Goal: Task Accomplishment & Management: Manage account settings

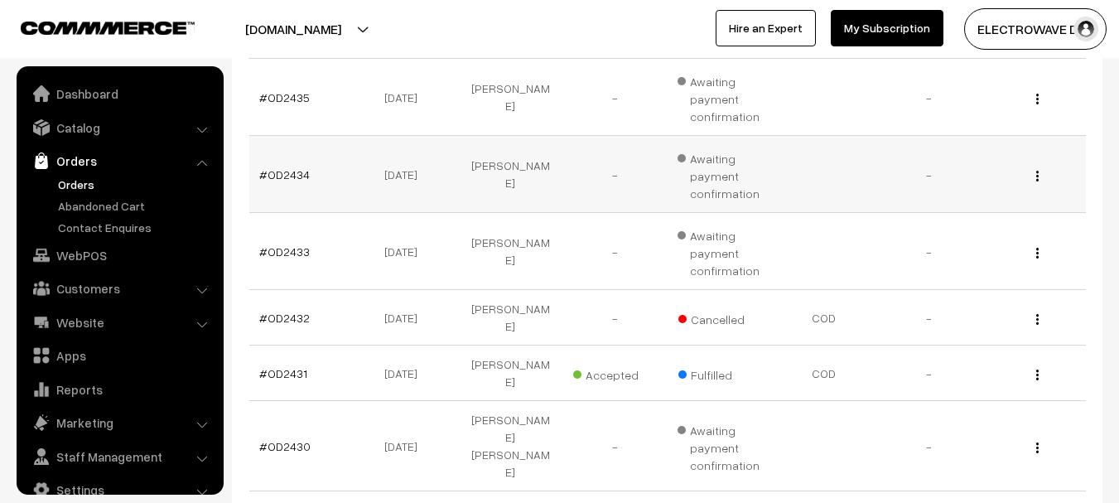
scroll to position [26, 0]
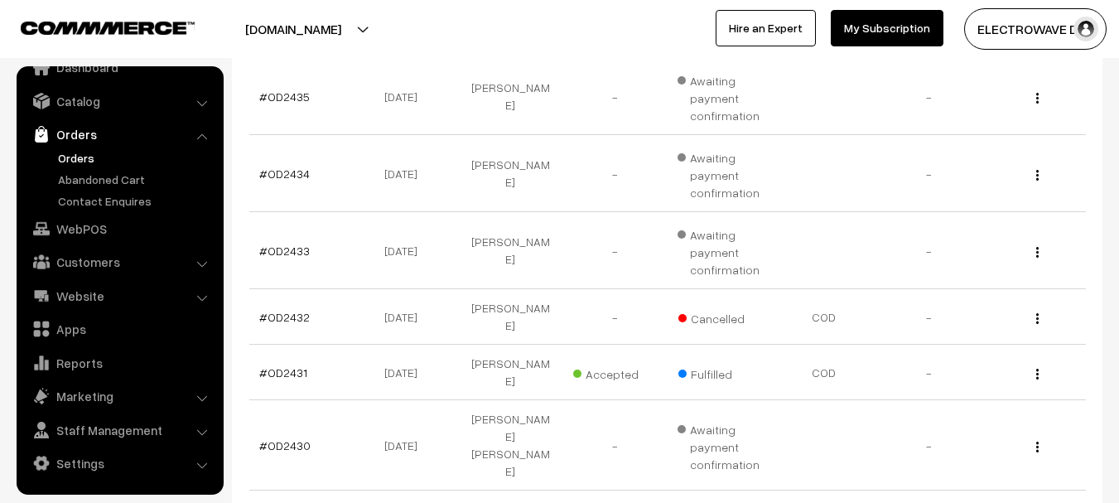
click at [59, 151] on link "Orders" at bounding box center [136, 157] width 164 height 17
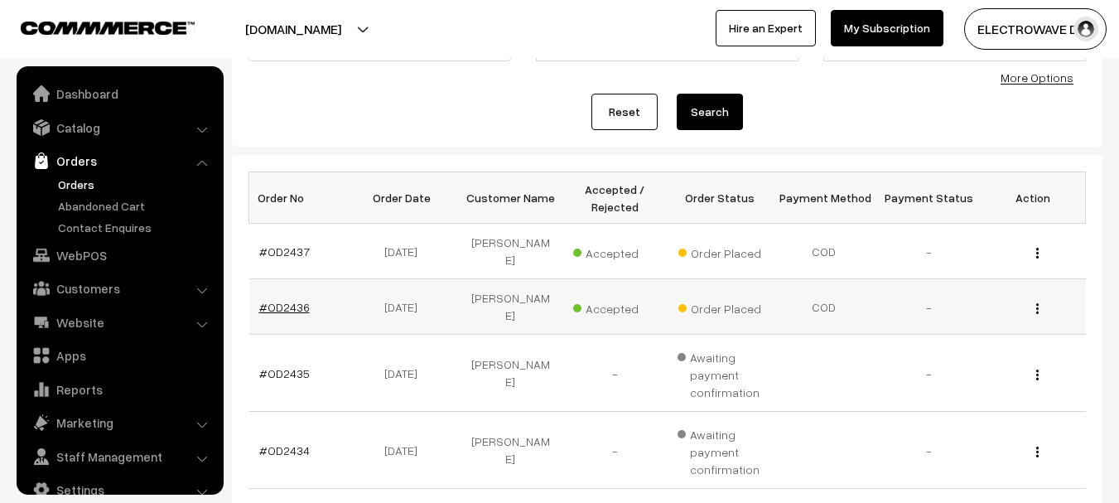
scroll to position [26, 0]
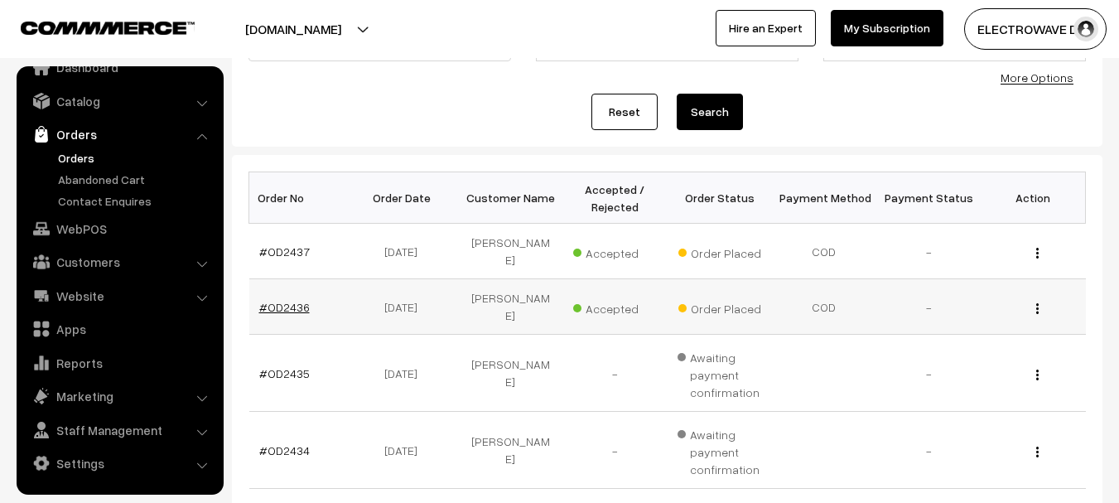
click at [262, 300] on link "#OD2436" at bounding box center [284, 307] width 51 height 14
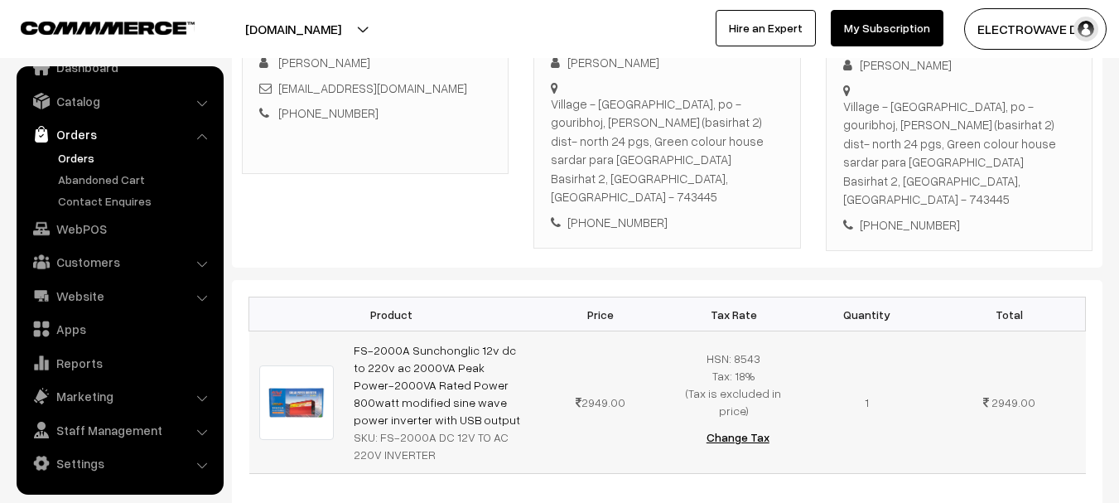
scroll to position [248, 0]
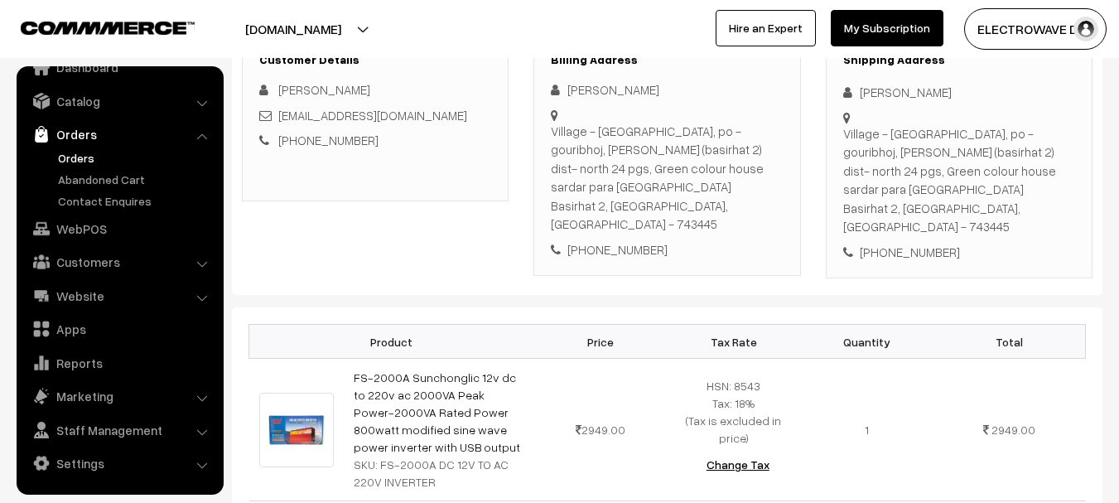
click at [894, 243] on div "+91 9331209358" at bounding box center [959, 252] width 232 height 19
copy div "9331209358"
click at [883, 95] on div "[PERSON_NAME]" at bounding box center [959, 92] width 232 height 19
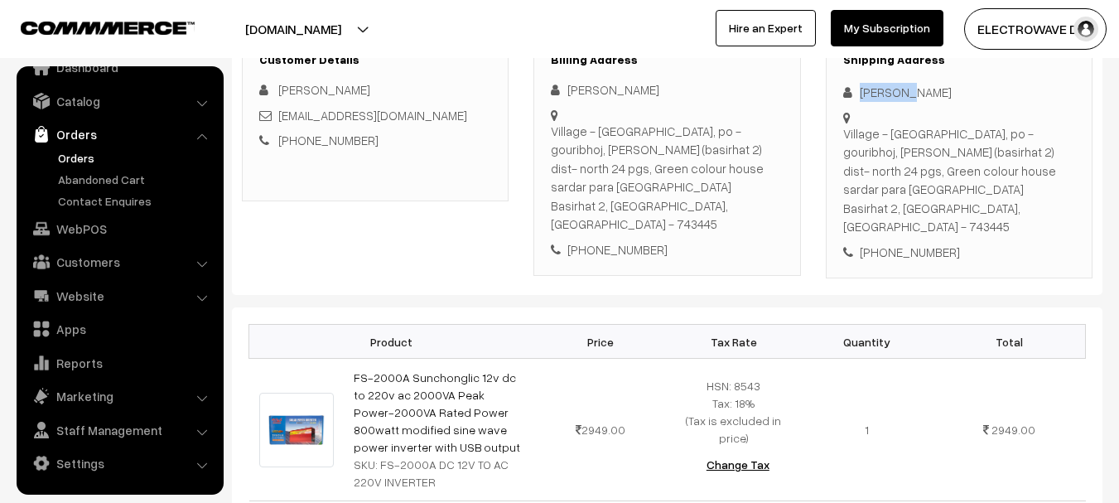
copy div "Abdulla"
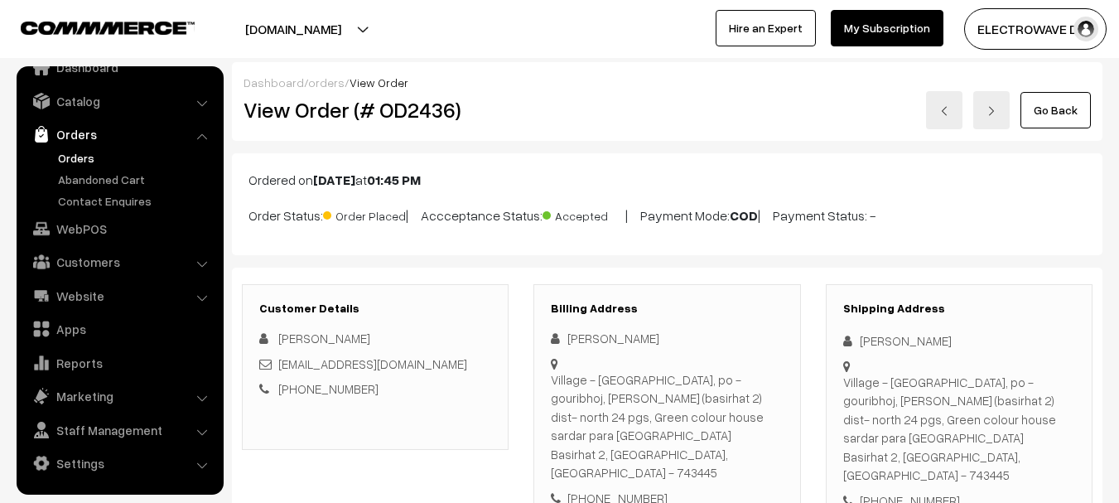
click at [415, 116] on h2 "View Order (# OD2436)" at bounding box center [376, 110] width 266 height 26
click at [426, 108] on h2 "View Order (# OD2436)" at bounding box center [376, 110] width 266 height 26
copy h2 "OD2436"
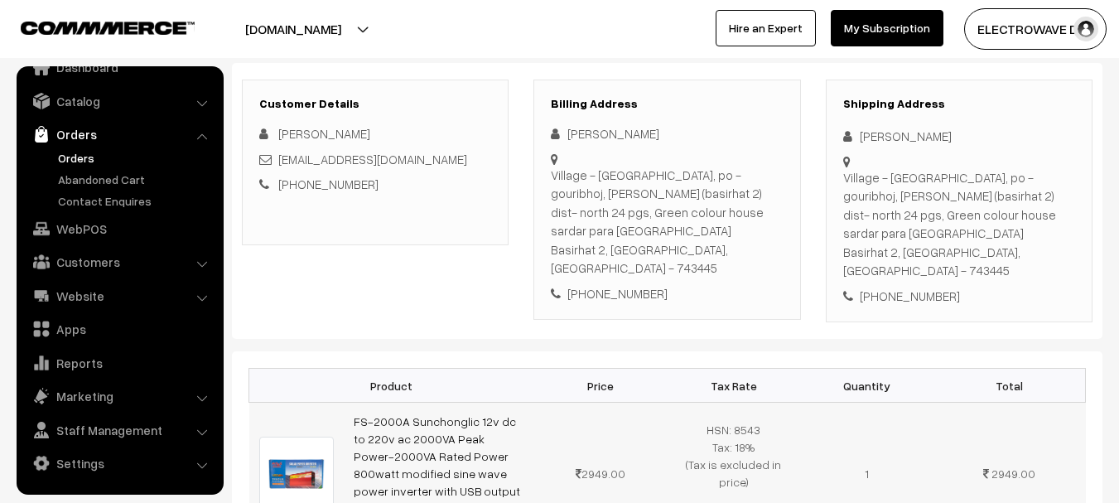
scroll to position [414, 0]
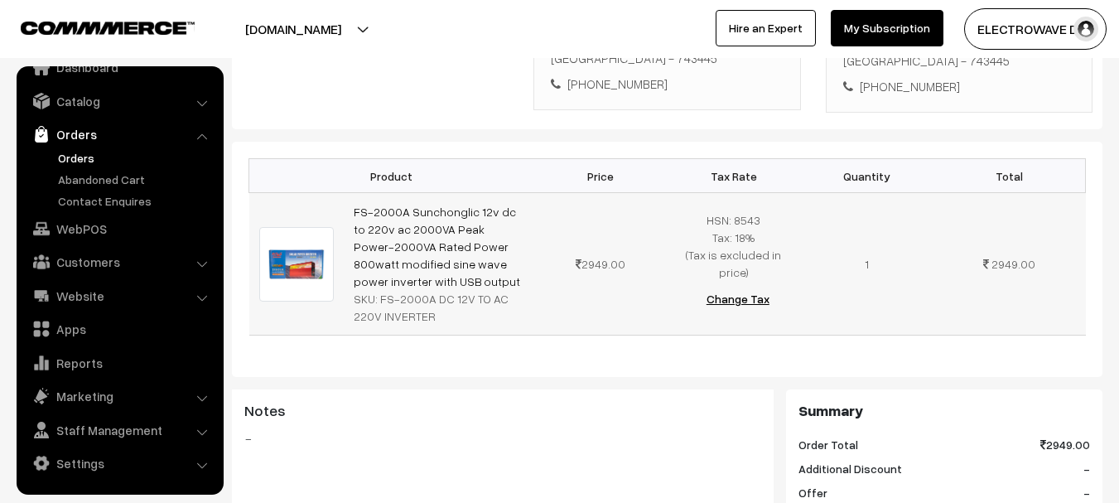
copy link "FS-2000A Sunchonglic 12v dc to 220v ac 2000VA Peak Power-2000VA Rated Power 800…"
drag, startPoint x: 441, startPoint y: 243, endPoint x: 346, endPoint y: 178, distance: 115.5
click at [346, 193] on td "FS-2000A Sunchonglic 12v dc to 220v ac 2000VA Peak Power-2000VA Rated Power 800…" at bounding box center [439, 264] width 190 height 142
copy div "FS-2000A DC 12V TO AC 220V INVERTER"
drag, startPoint x: 377, startPoint y: 261, endPoint x: 402, endPoint y: 288, distance: 37.5
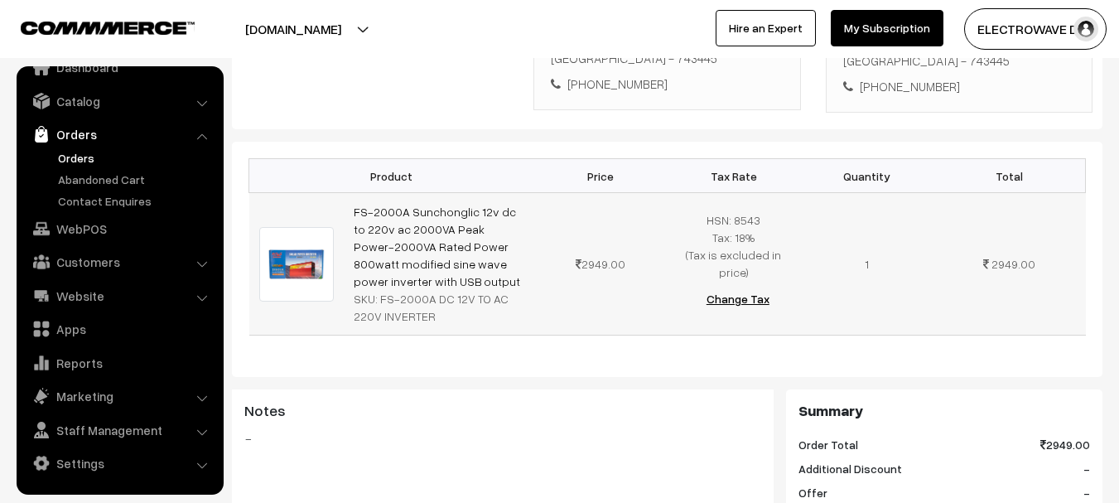
click at [402, 288] on td "FS-2000A Sunchonglic 12v dc to 220v ac 2000VA Peak Power-2000VA Rated Power 800…" at bounding box center [439, 264] width 190 height 142
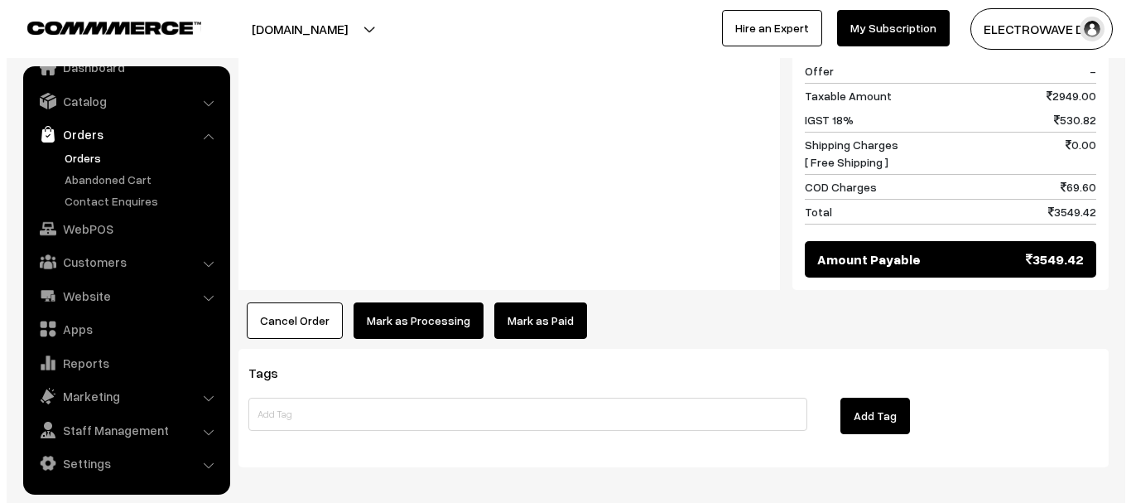
scroll to position [870, 0]
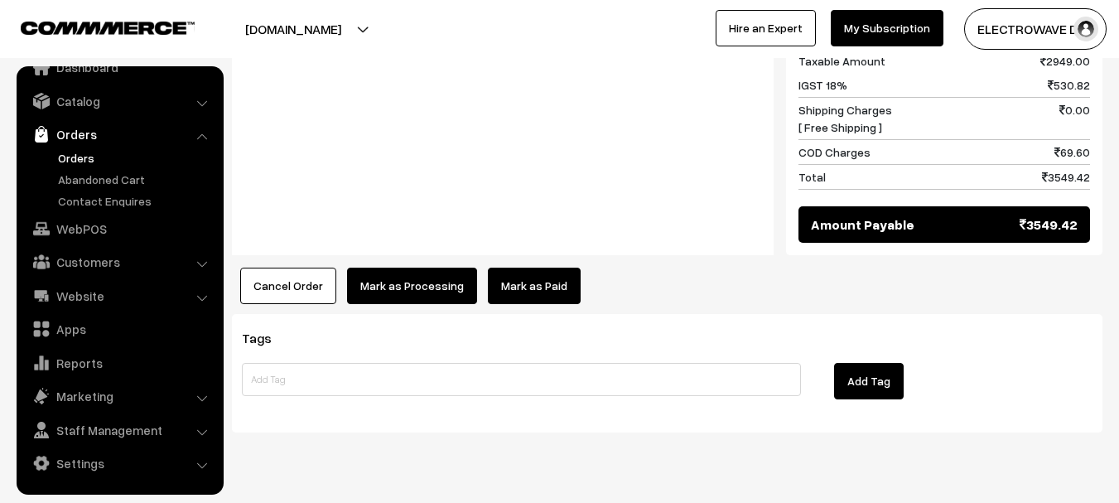
click at [385, 267] on button "Mark as Processing" at bounding box center [412, 285] width 130 height 36
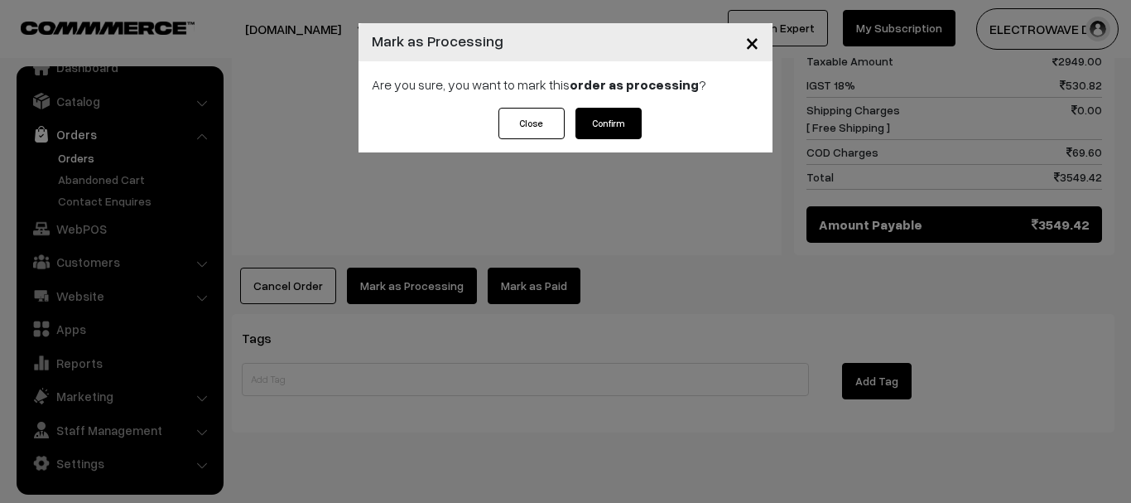
click at [615, 137] on button "Confirm" at bounding box center [608, 123] width 66 height 31
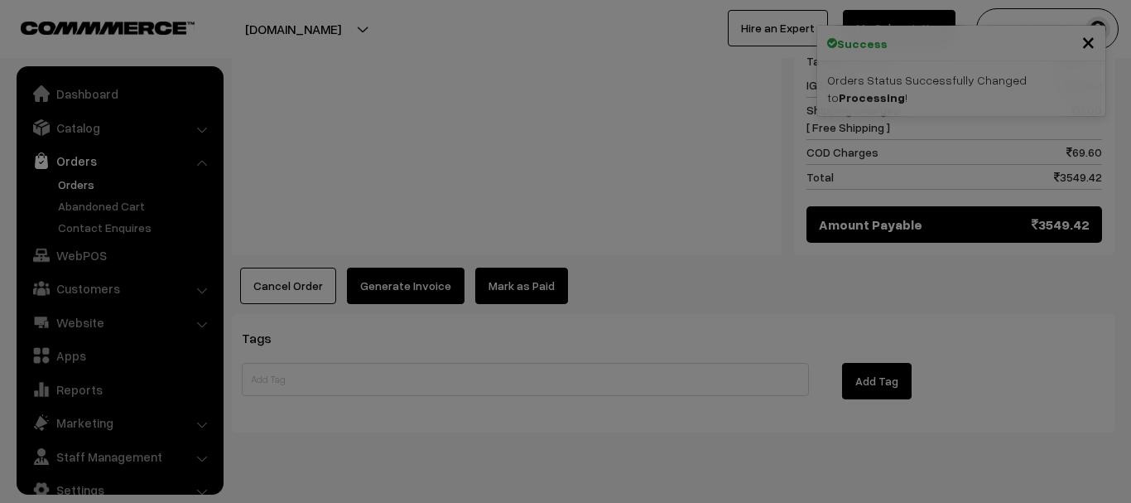
scroll to position [26, 0]
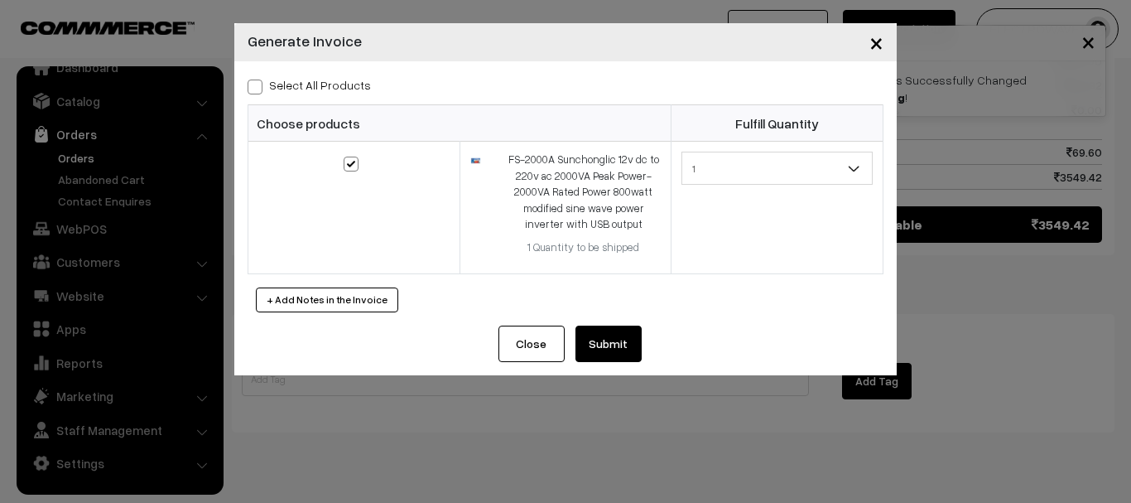
click at [637, 355] on button "Submit" at bounding box center [608, 343] width 66 height 36
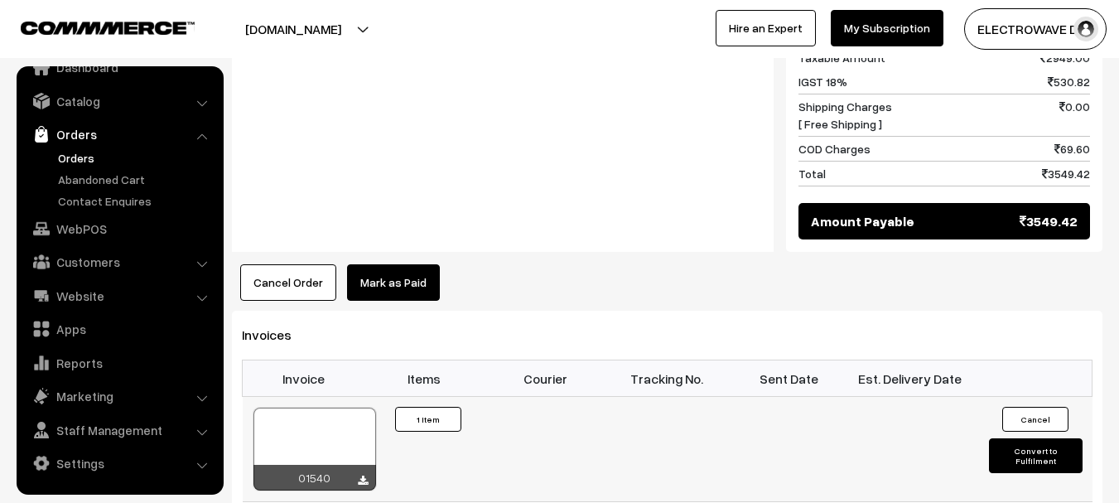
scroll to position [870, 0]
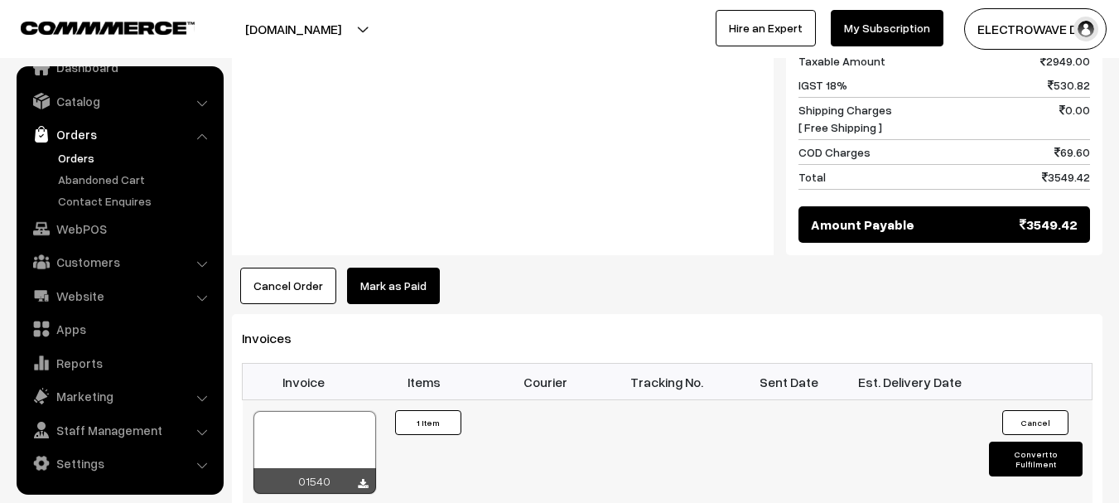
click at [306, 411] on div at bounding box center [314, 452] width 123 height 83
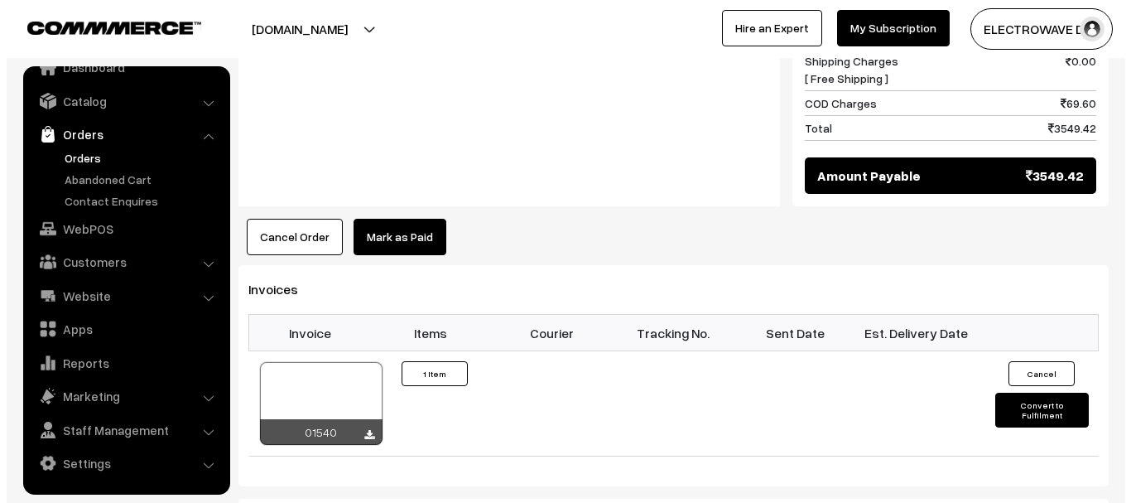
scroll to position [1036, 0]
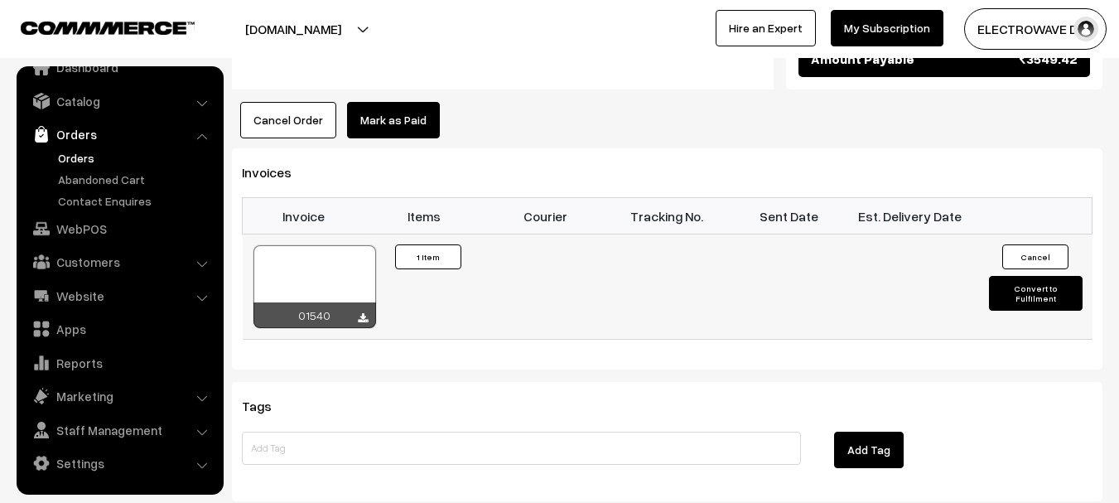
click at [1019, 276] on button "Convert to Fulfilment" at bounding box center [1036, 293] width 94 height 35
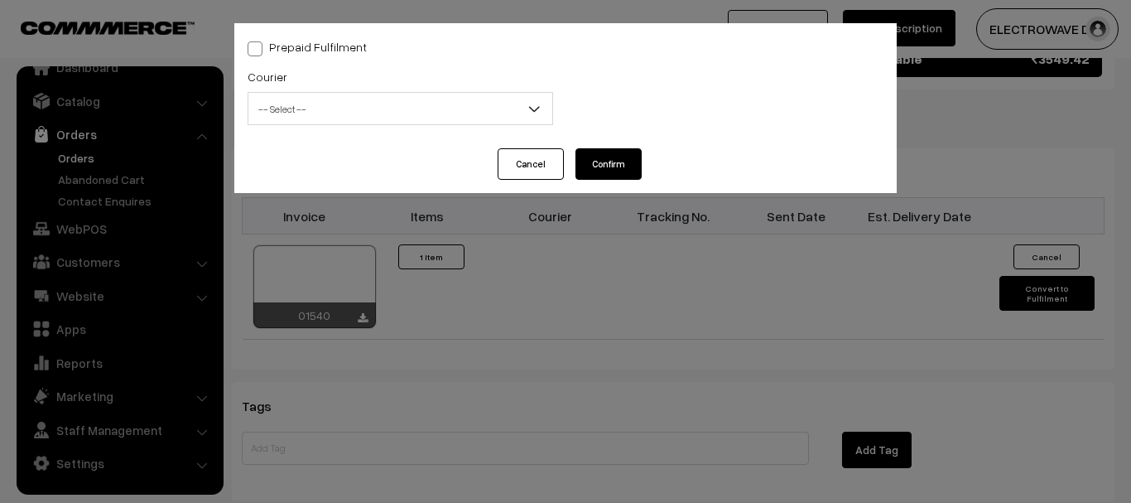
click at [461, 111] on span "-- Select --" at bounding box center [400, 108] width 304 height 29
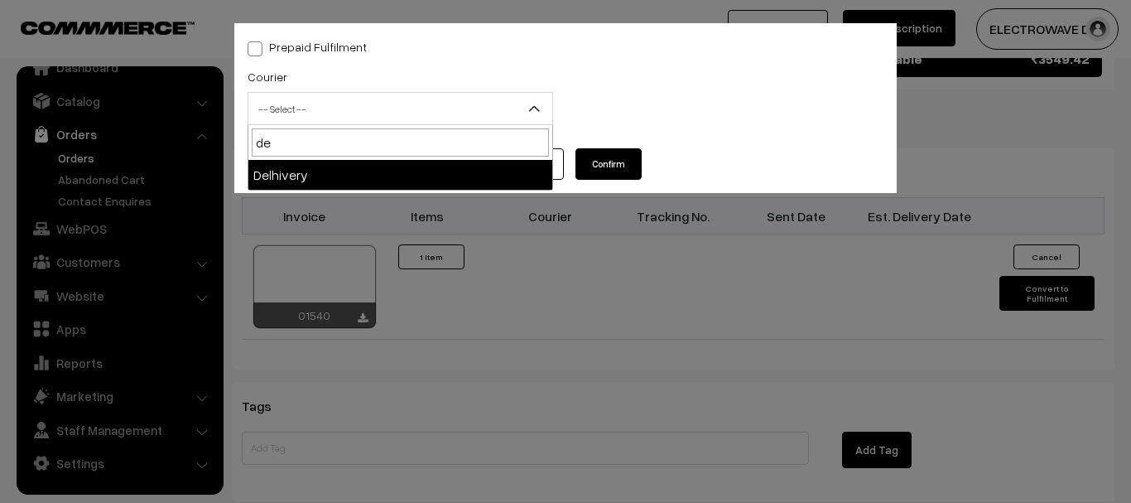
type input "de"
select select "4"
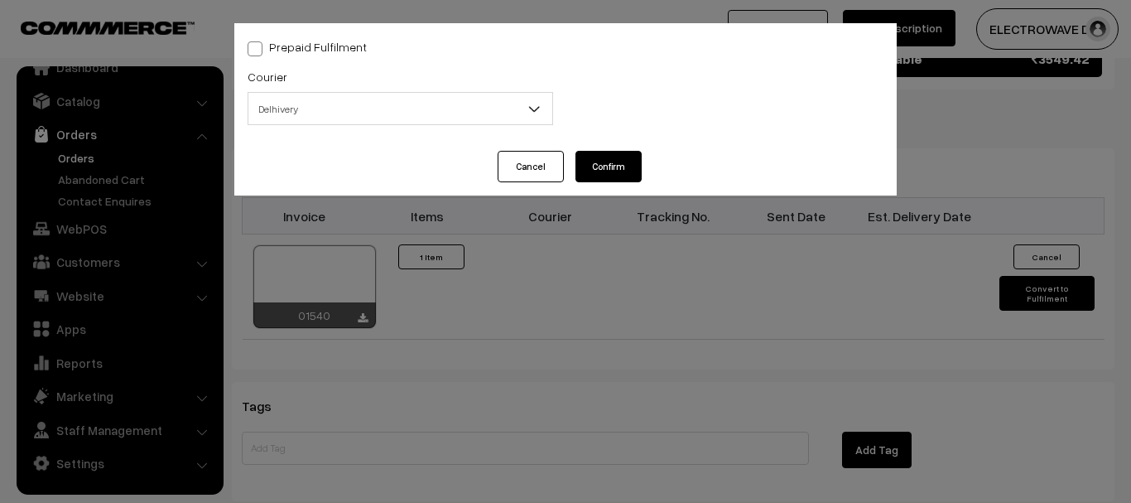
click at [368, 175] on input "text" at bounding box center [401, 177] width 306 height 33
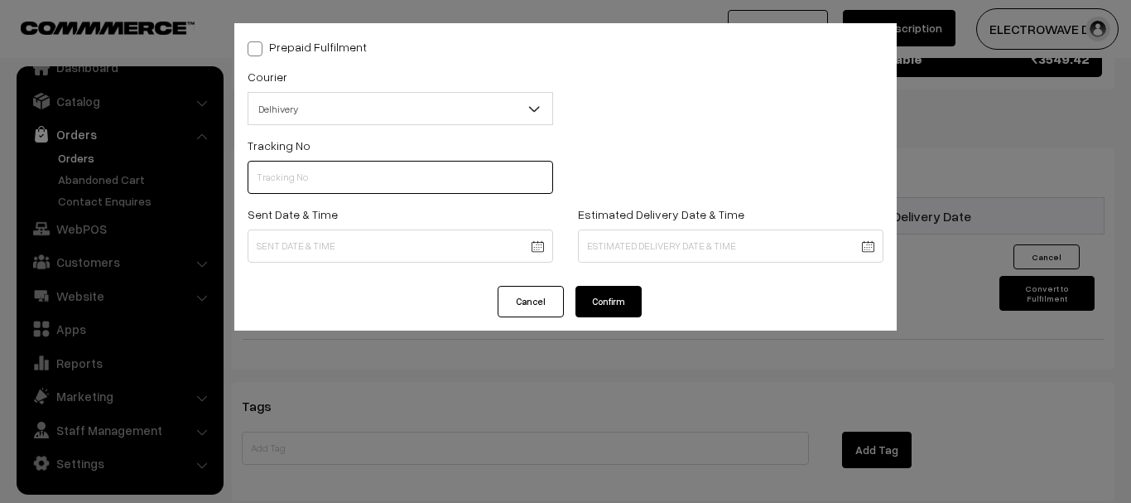
paste input "22679034249433"
type input "22679034249433"
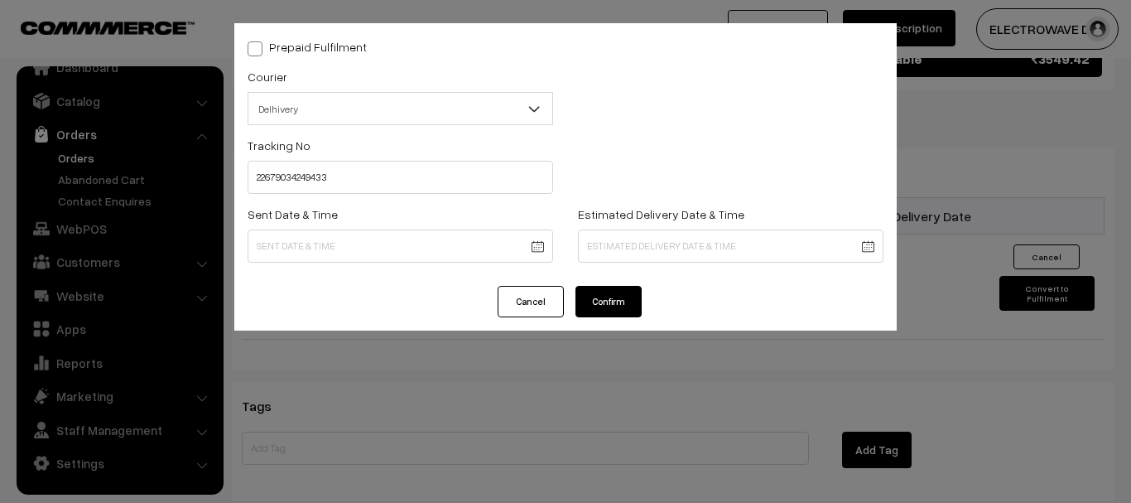
drag, startPoint x: 442, startPoint y: 238, endPoint x: 447, endPoint y: 259, distance: 21.3
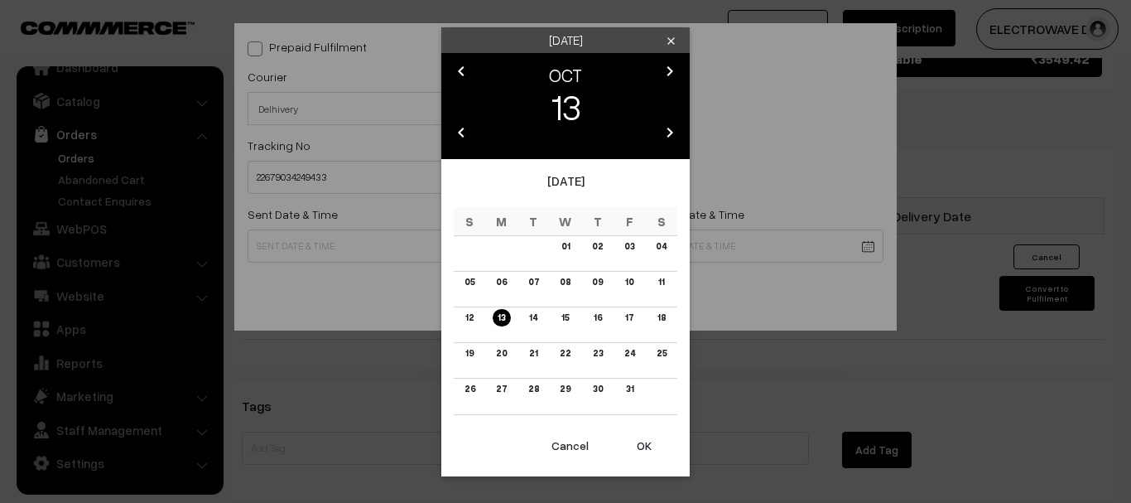
click at [638, 436] on button "OK" at bounding box center [644, 445] width 66 height 36
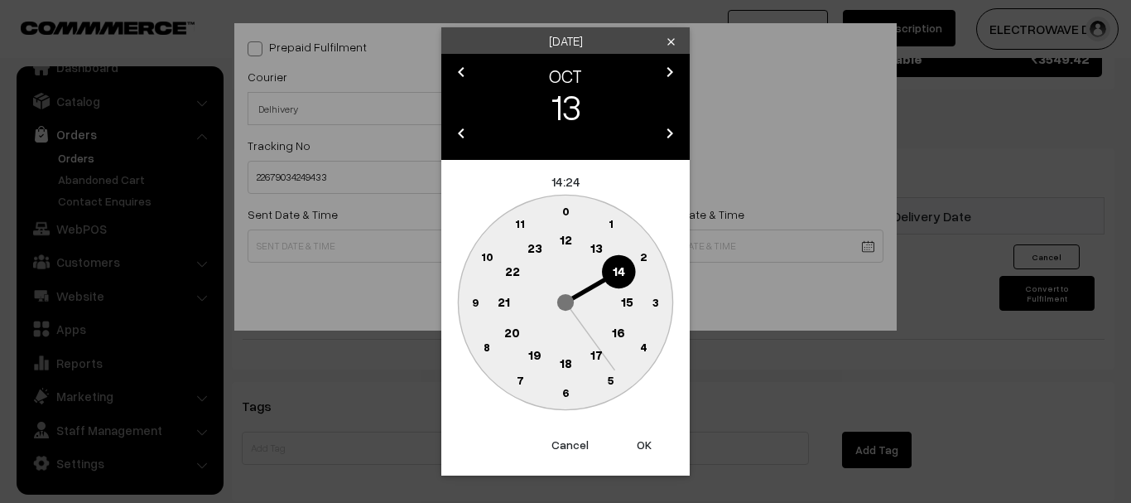
click at [638, 436] on button "OK" at bounding box center [644, 444] width 66 height 36
type input "13-10-2025 14:24"
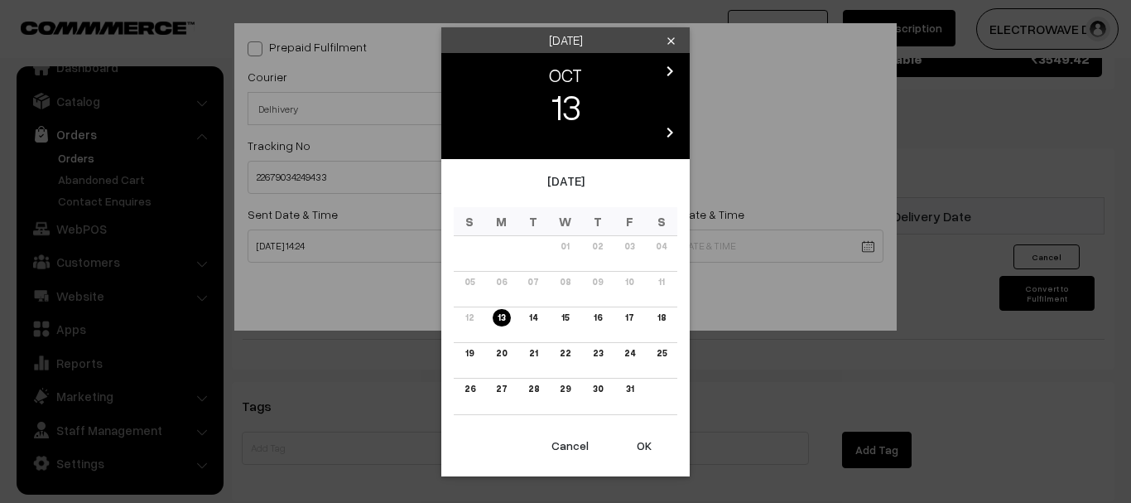
click at [495, 357] on link "20" at bounding box center [501, 352] width 21 height 17
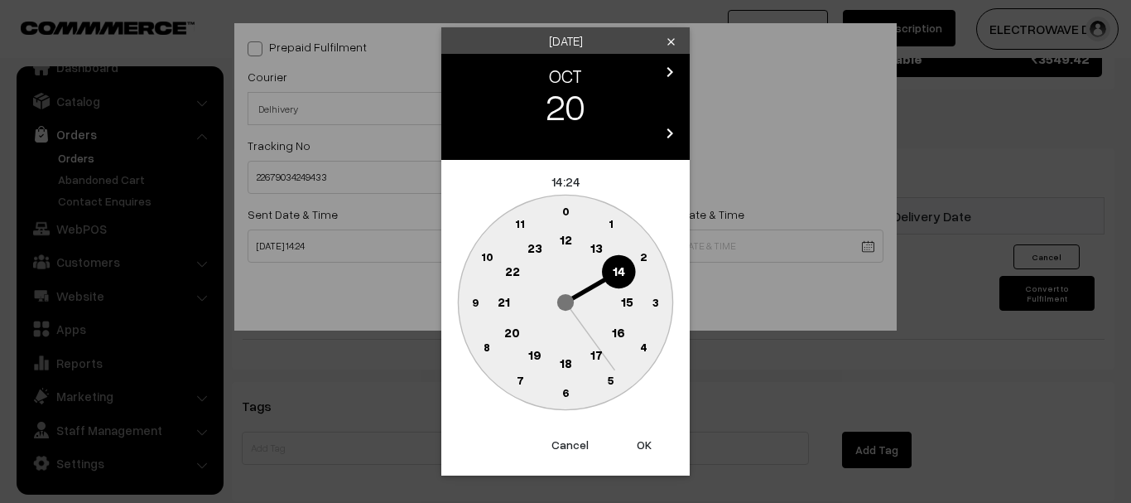
click at [640, 454] on button "OK" at bounding box center [644, 444] width 66 height 36
type input "20-10-2025 14:24"
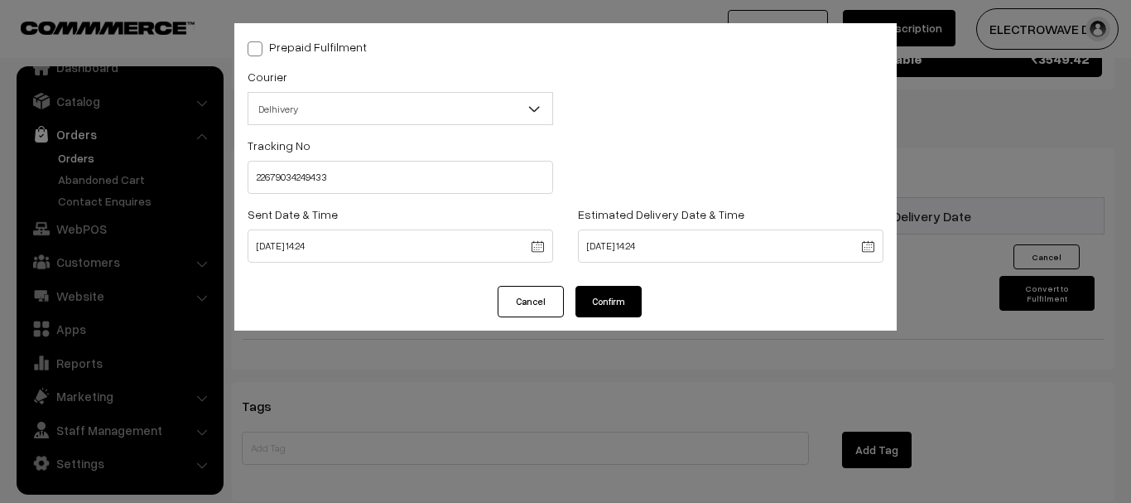
click at [627, 306] on button "Confirm" at bounding box center [608, 301] width 66 height 31
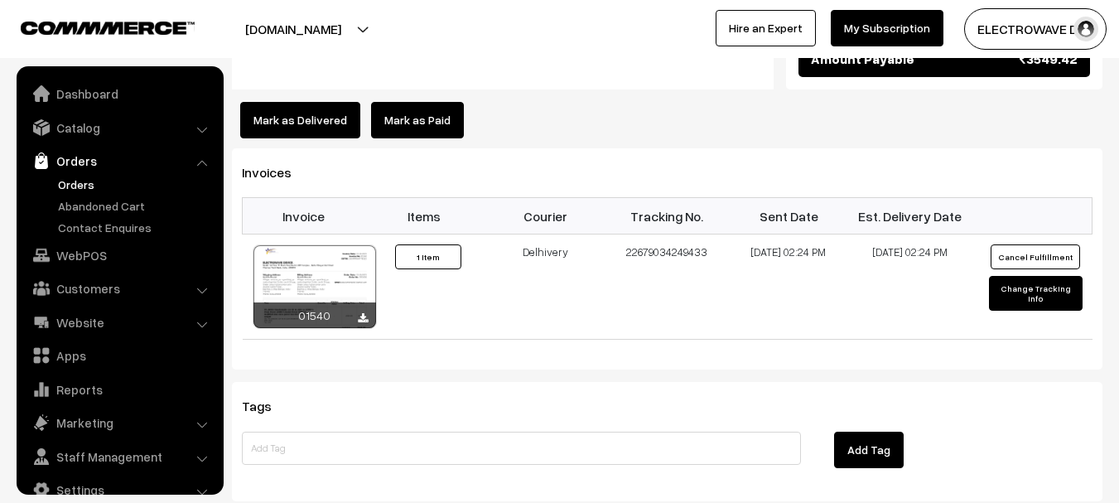
click at [68, 180] on link "Orders" at bounding box center [136, 184] width 164 height 17
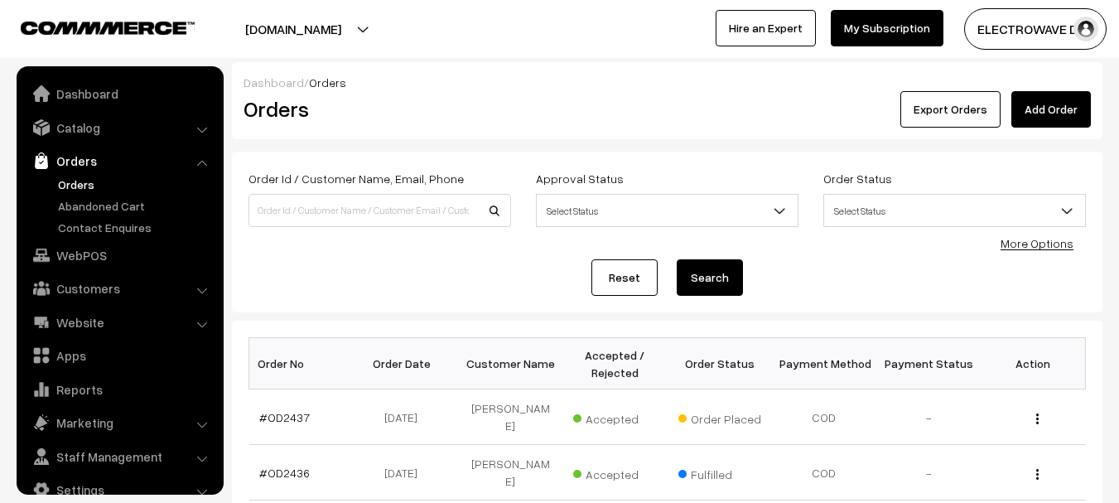
scroll to position [83, 0]
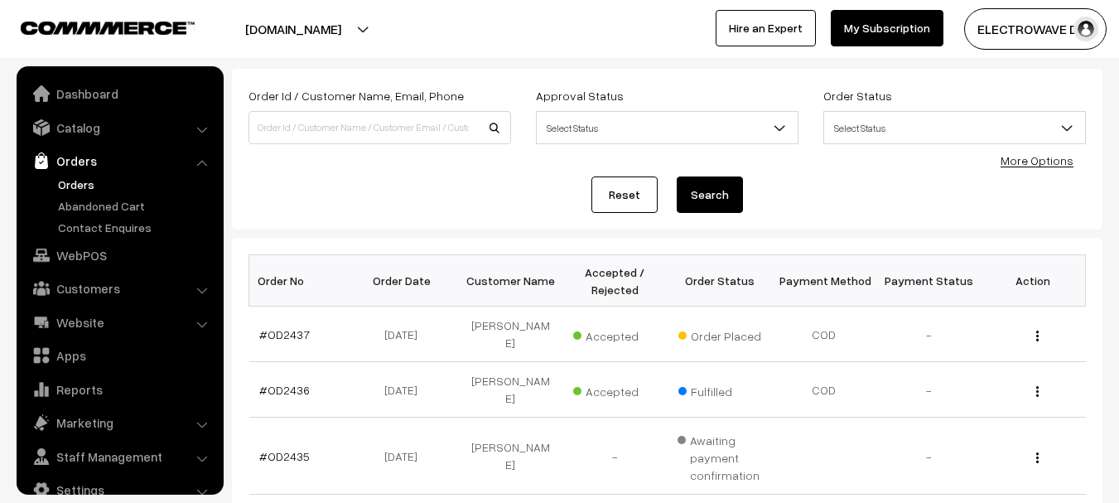
click at [304, 329] on link "#OD2437" at bounding box center [284, 334] width 51 height 14
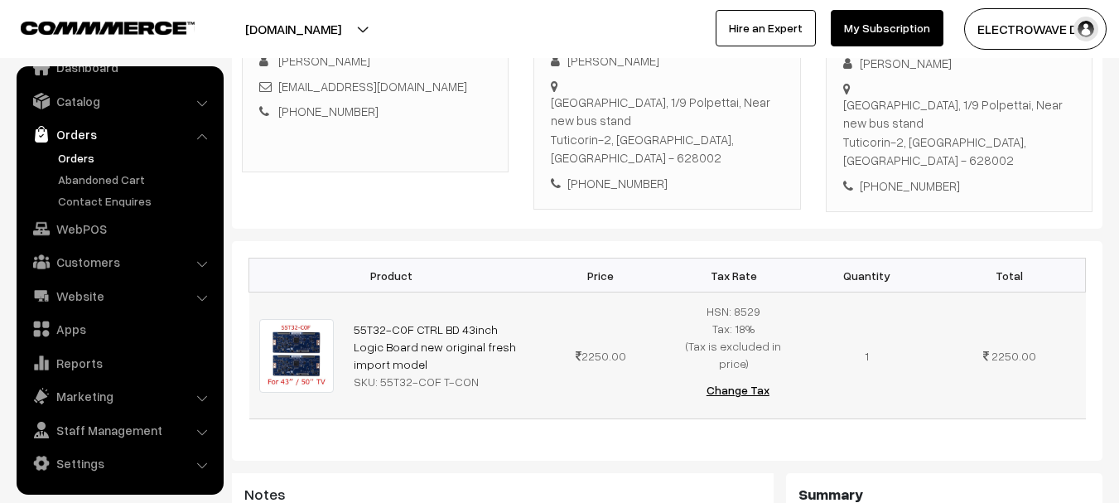
scroll to position [166, 0]
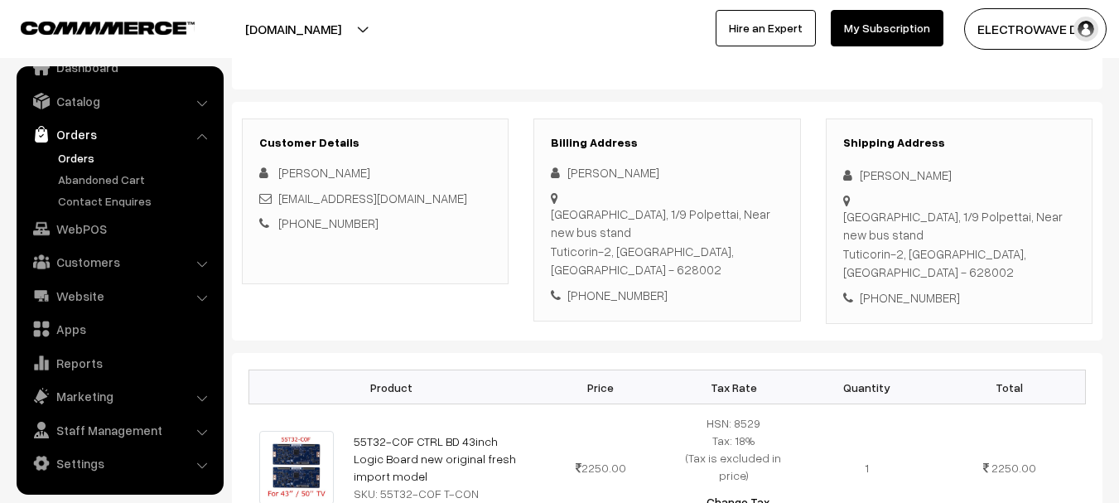
click at [862, 171] on div "[PERSON_NAME]" at bounding box center [959, 175] width 232 height 19
copy div "Akshay"
copy div "[EMAIL_ADDRESS][DOMAIN_NAME]"
copy link "[EMAIL_ADDRESS][DOMAIN_NAME]"
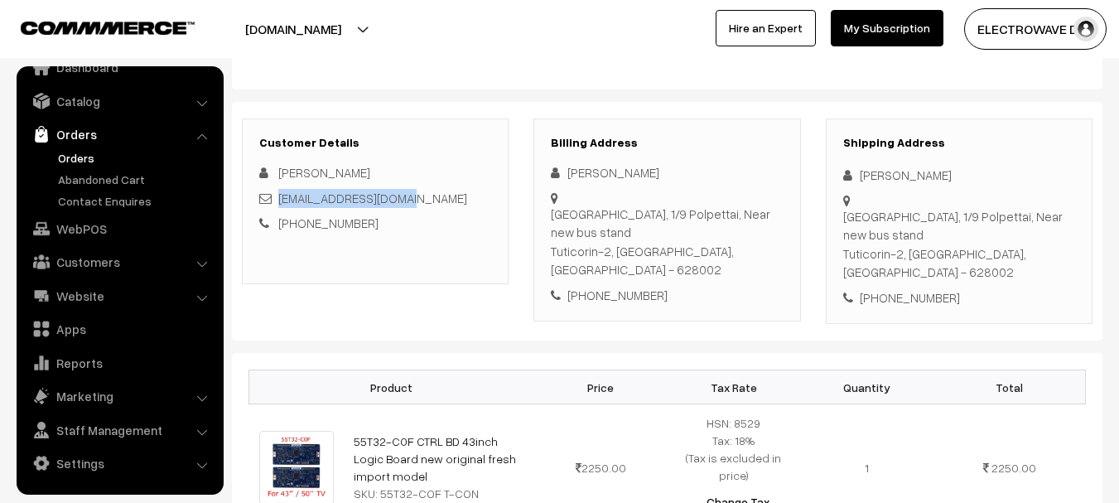
drag, startPoint x: 421, startPoint y: 191, endPoint x: 277, endPoint y: 201, distance: 143.6
click at [277, 201] on div "[EMAIL_ADDRESS][DOMAIN_NAME]" at bounding box center [375, 198] width 232 height 19
click at [903, 288] on div "[PHONE_NUMBER]" at bounding box center [959, 297] width 232 height 19
copy div "9843058192"
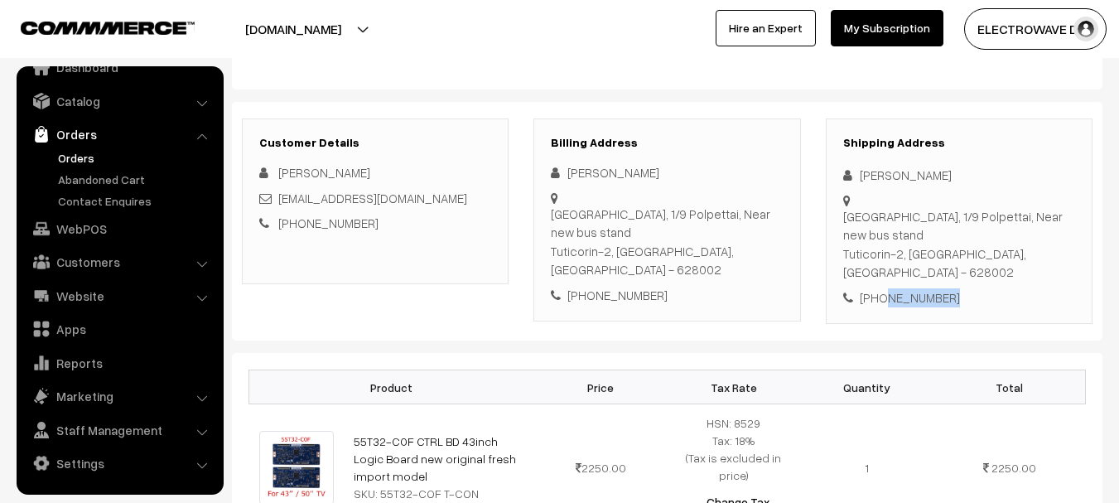
copy div "Akshay J Hotel Geetha, 1/9 Polpettai, Near new bus stand"
drag, startPoint x: 859, startPoint y: 167, endPoint x: 887, endPoint y: 230, distance: 68.9
click at [887, 230] on div "Shipping Address Akshay J Hotel Geetha, 1/9 Polpettai, Near new bus stand Tutic…" at bounding box center [958, 221] width 267 height 206
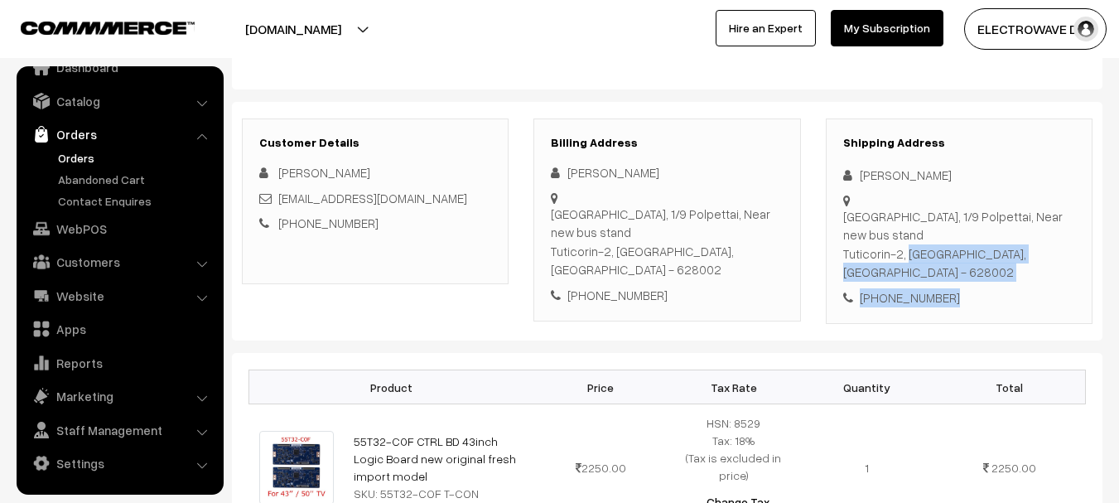
copy div "Tuticorin-2, Tamil Nadu, India - 628002 +91 9843058192"
drag, startPoint x: 844, startPoint y: 253, endPoint x: 950, endPoint y: 276, distance: 108.5
click at [950, 276] on div "Shipping Address Akshay J Hotel Geetha, 1/9 Polpettai, Near new bus stand Tutic…" at bounding box center [958, 221] width 267 height 206
click at [1027, 259] on div "Hotel Geetha, 1/9 Polpettai, Near new bus stand Tuticorin-2, Tamil Nadu, India …" at bounding box center [959, 244] width 232 height 75
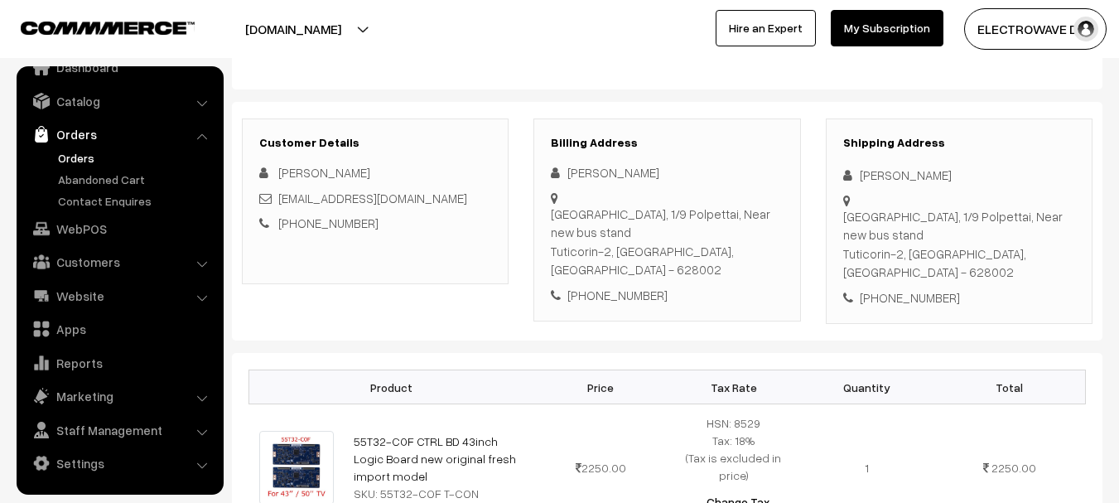
click at [1027, 259] on div "Hotel Geetha, 1/9 Polpettai, Near new bus stand Tuticorin-2, Tamil Nadu, India …" at bounding box center [959, 244] width 232 height 75
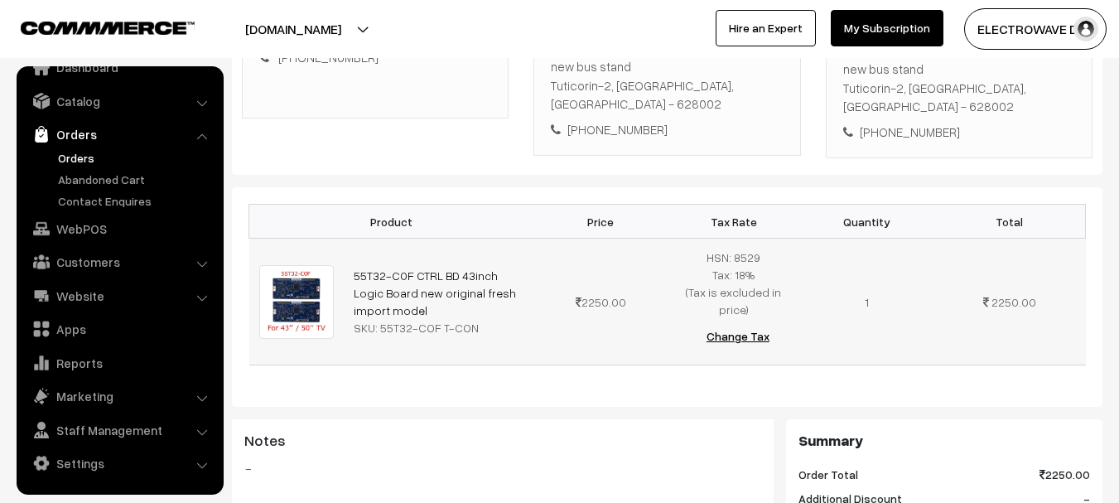
copy tr "55T32-C0F CTRL BD 43inch Logic Board new original fresh import model"
drag, startPoint x: 412, startPoint y: 294, endPoint x: 335, endPoint y: 253, distance: 87.4
click at [335, 253] on tr "55T32-C0F CTRL BD 43inch Logic Board new original fresh import model SKU: 55T32…" at bounding box center [667, 301] width 836 height 127
copy div "55T32-COF T-CON"
drag, startPoint x: 378, startPoint y: 315, endPoint x: 504, endPoint y: 317, distance: 126.7
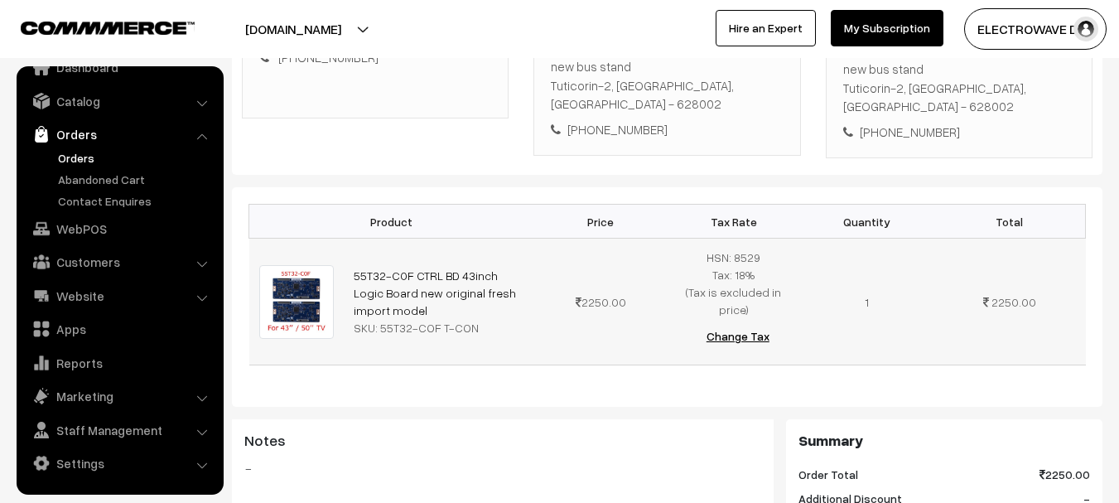
click at [504, 319] on div "SKU: 55T32-COF T-CON" at bounding box center [439, 327] width 171 height 17
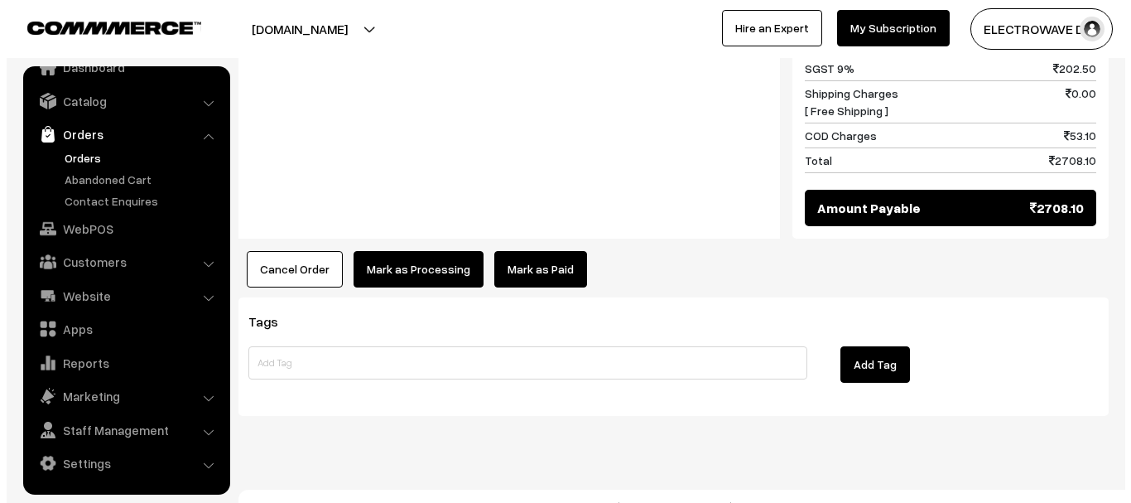
scroll to position [860, 0]
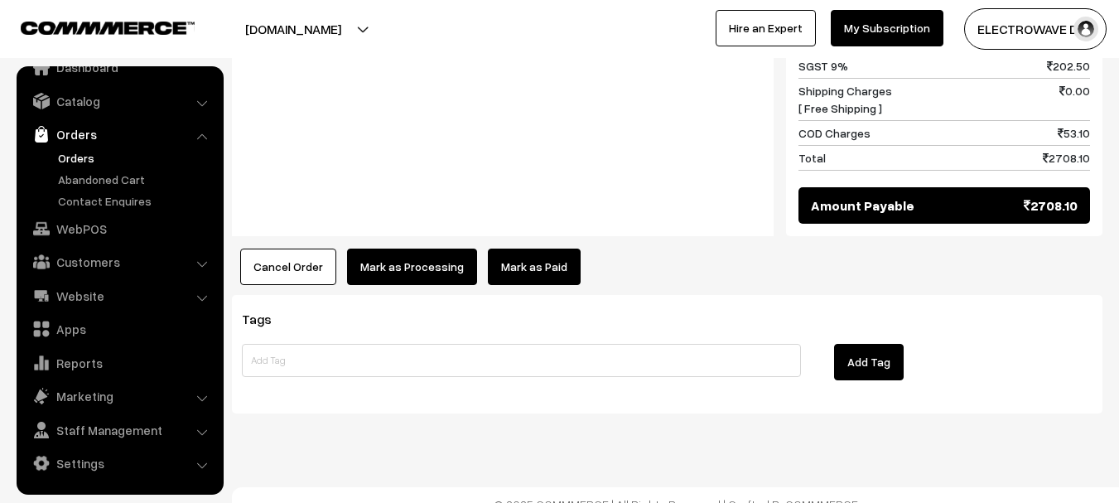
click at [416, 253] on button "Mark as Processing" at bounding box center [412, 266] width 130 height 36
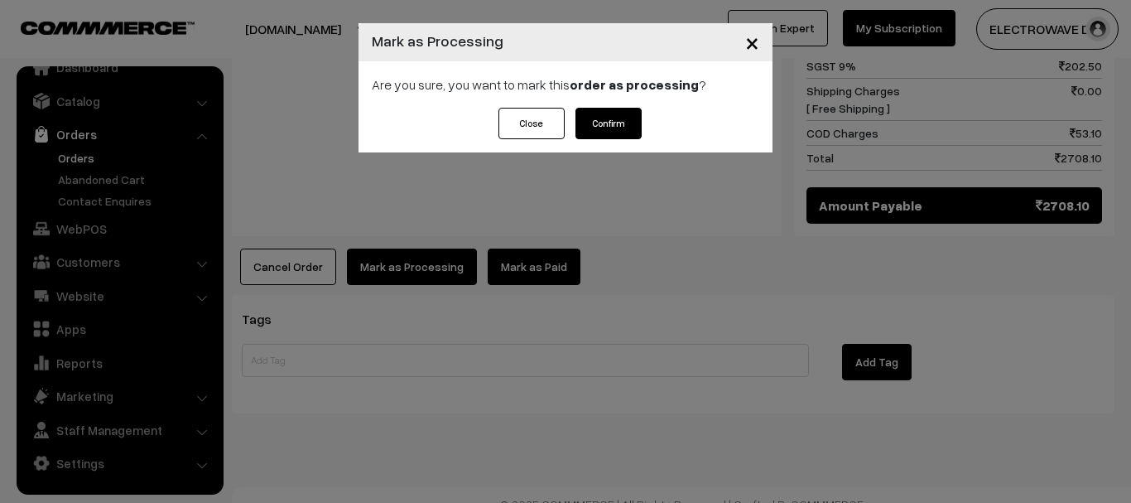
click at [627, 119] on button "Confirm" at bounding box center [608, 123] width 66 height 31
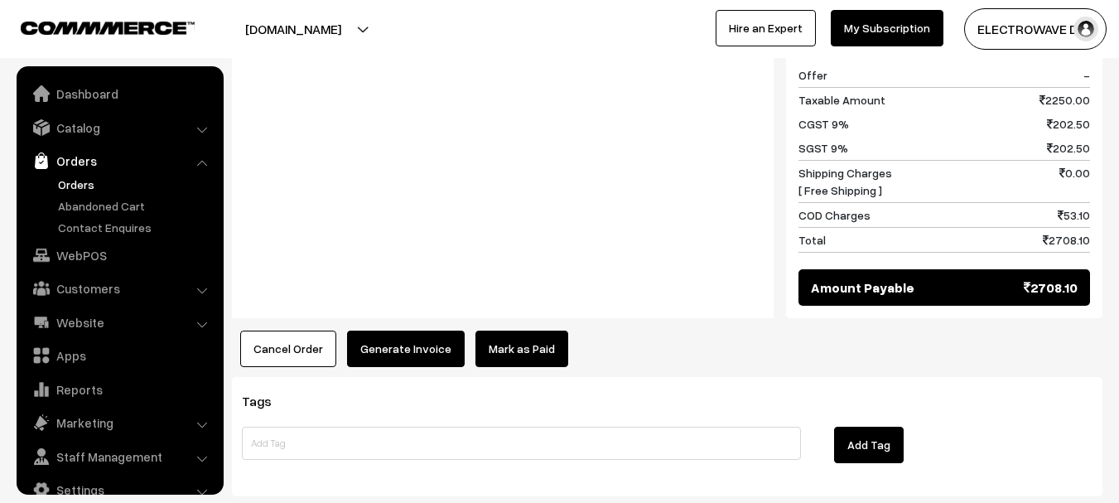
scroll to position [26, 0]
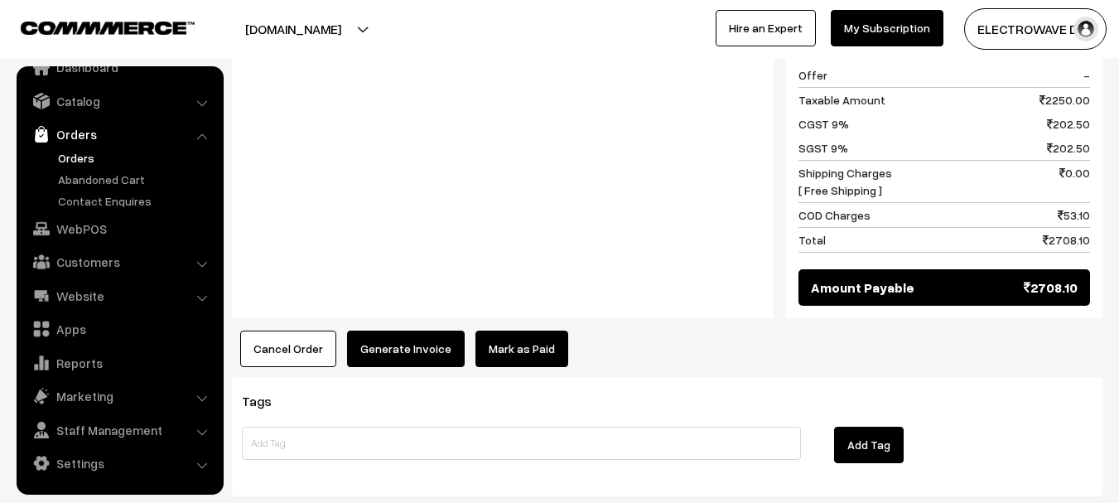
click at [393, 338] on button "Generate Invoice" at bounding box center [406, 348] width 118 height 36
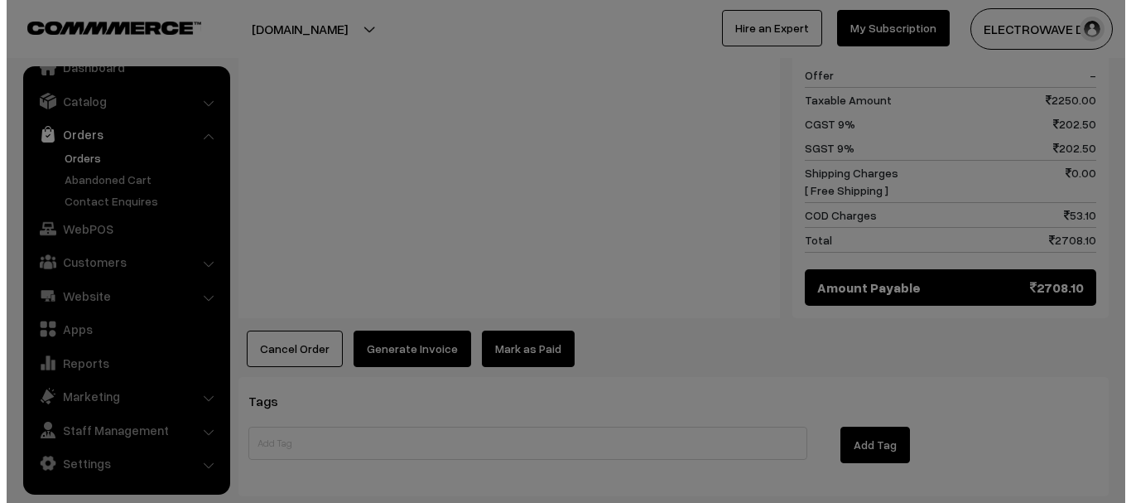
scroll to position [747, 0]
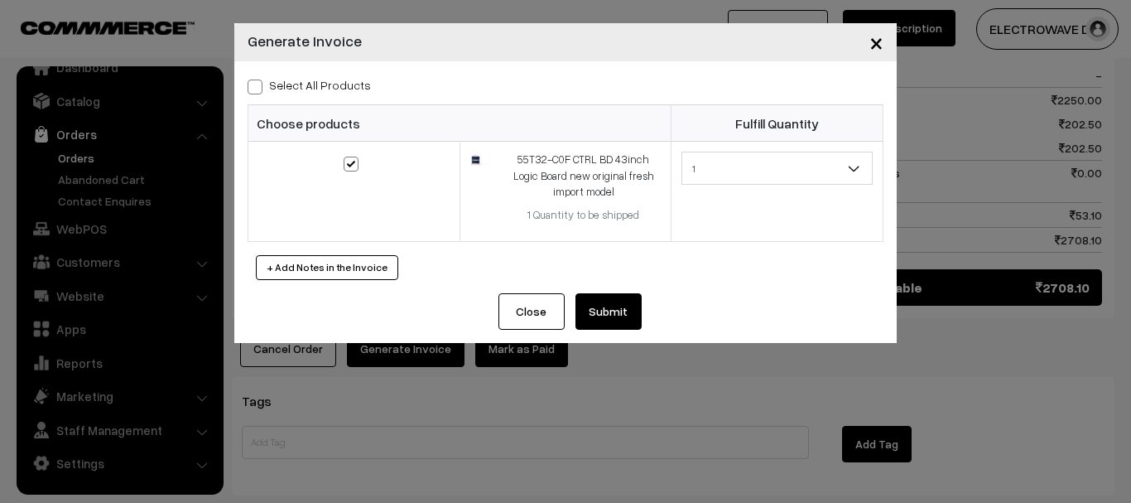
click at [621, 305] on button "Submit" at bounding box center [608, 311] width 66 height 36
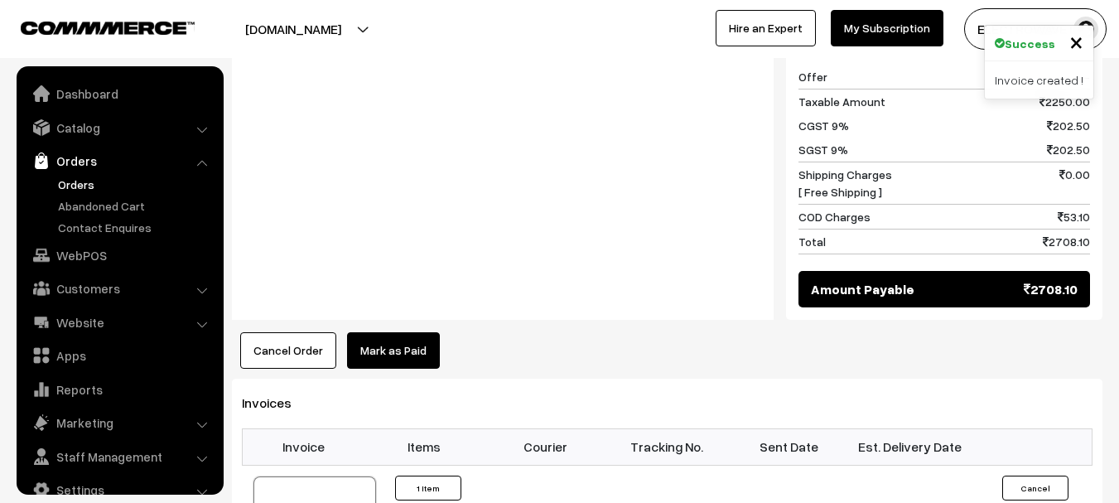
scroll to position [26, 0]
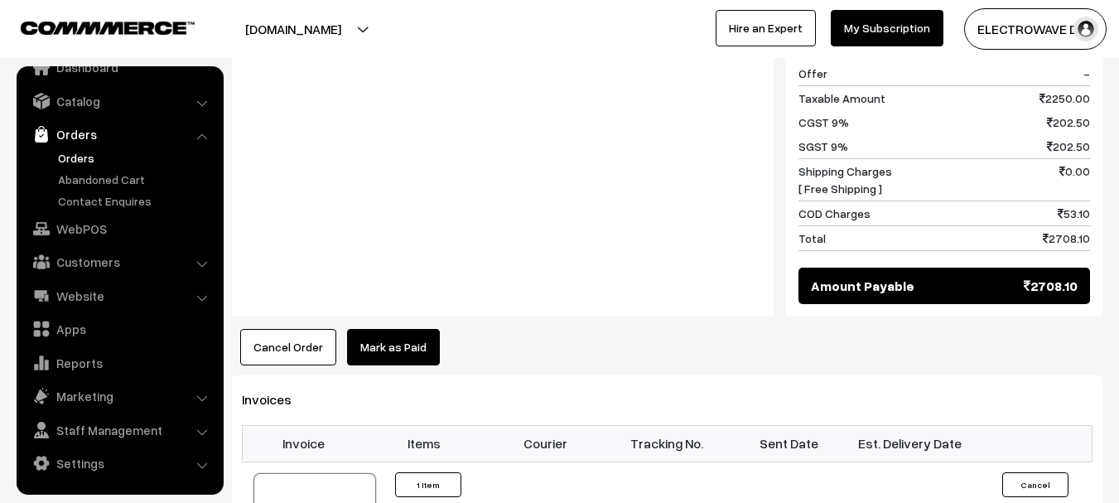
drag, startPoint x: 714, startPoint y: 116, endPoint x: 724, endPoint y: 115, distance: 10.0
click at [718, 116] on div "Notes -" at bounding box center [502, 54] width 541 height 166
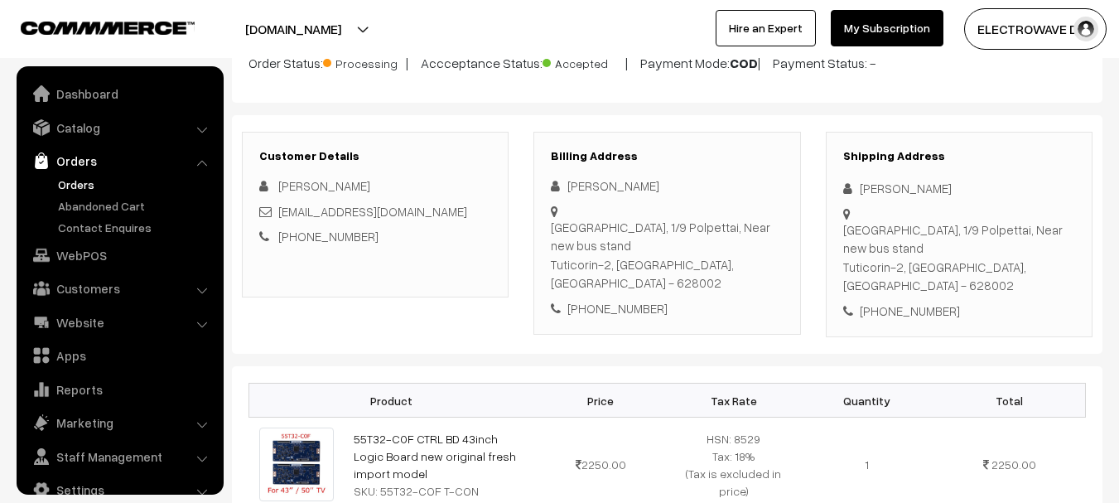
scroll to position [0, 0]
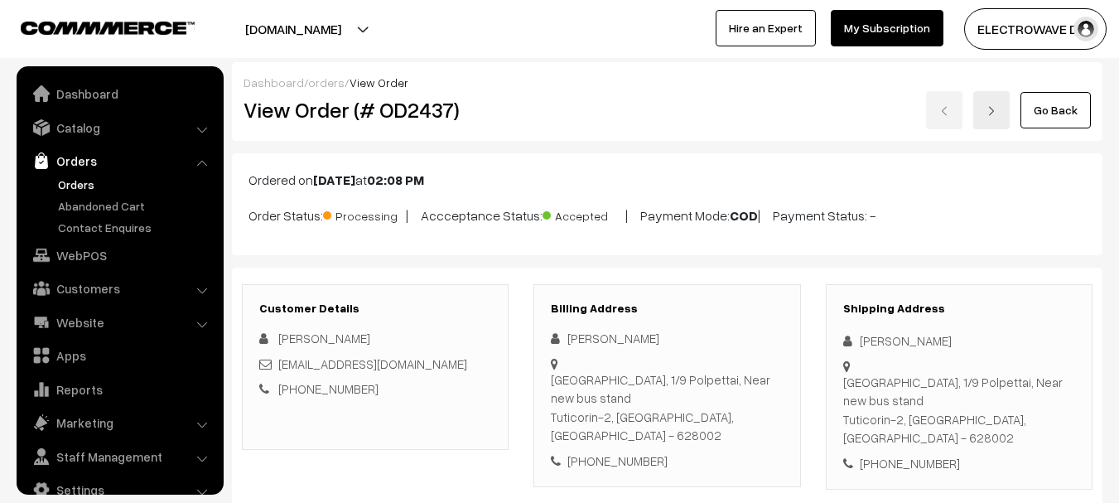
click at [424, 113] on h2 "View Order (# OD2437)" at bounding box center [376, 110] width 266 height 26
copy h2 "OD2437"
click at [424, 113] on h2 "View Order (# OD2437)" at bounding box center [376, 110] width 266 height 26
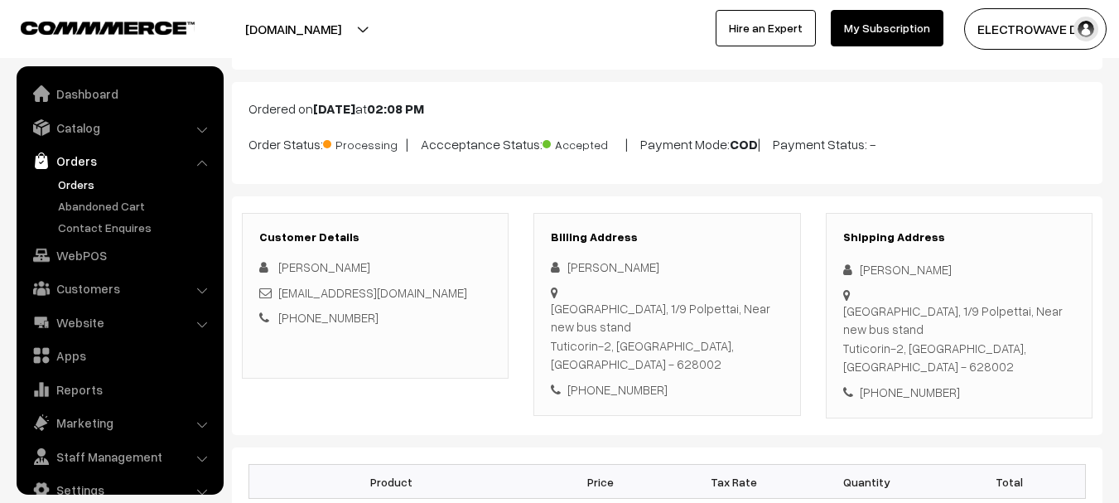
scroll to position [166, 0]
